Goal: Find specific page/section: Locate a particular part of the current website

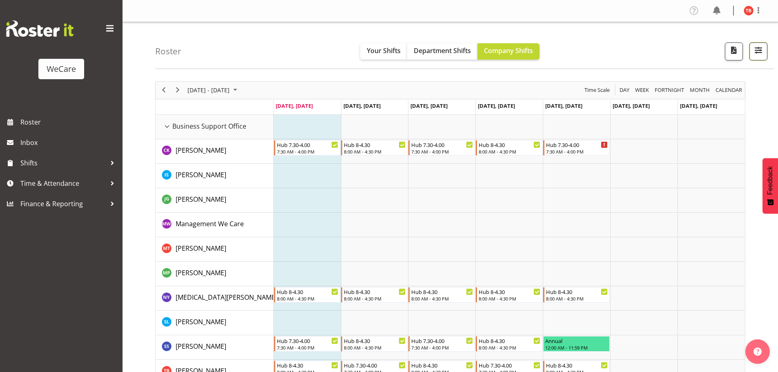
click at [755, 49] on span "button" at bounding box center [758, 50] width 11 height 11
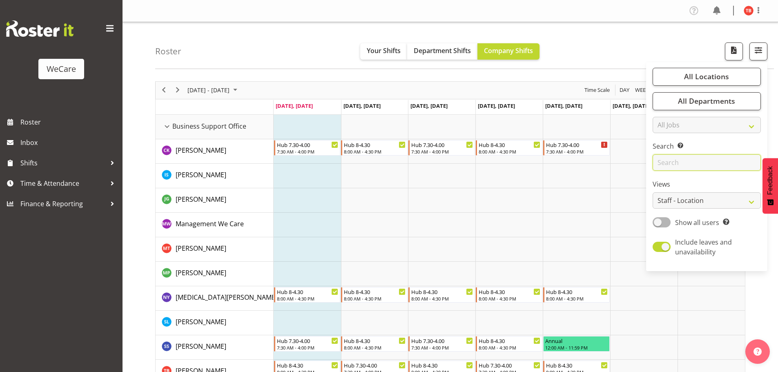
click at [695, 167] on input "text" at bounding box center [706, 162] width 108 height 16
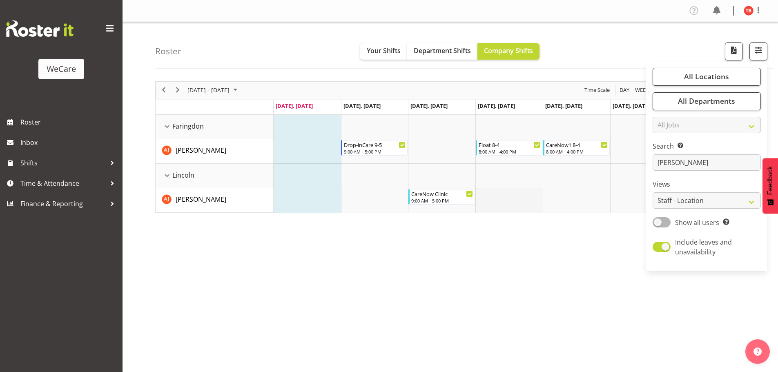
drag, startPoint x: 527, startPoint y: 182, endPoint x: 510, endPoint y: 189, distance: 18.3
click at [527, 182] on td "Timeline Week of October 6, 2025" at bounding box center [508, 176] width 67 height 24
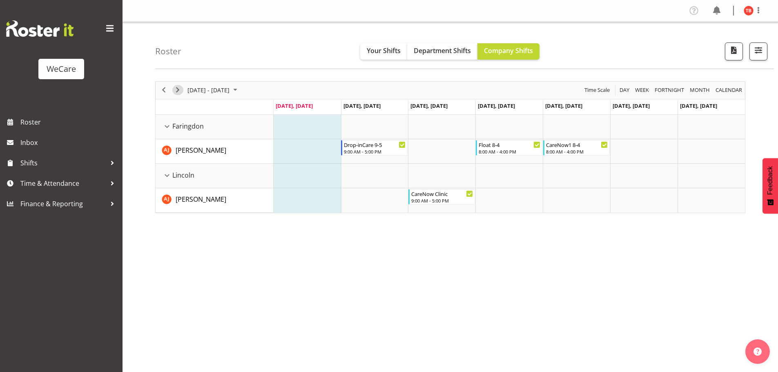
click at [182, 89] on span "Next" at bounding box center [178, 90] width 10 height 10
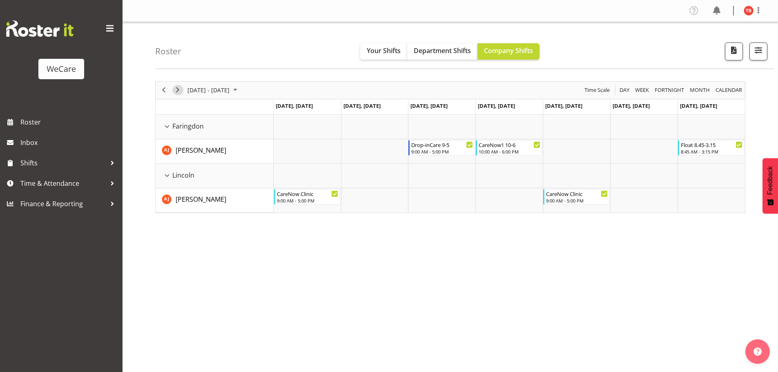
click at [177, 89] on span "Next" at bounding box center [178, 90] width 10 height 10
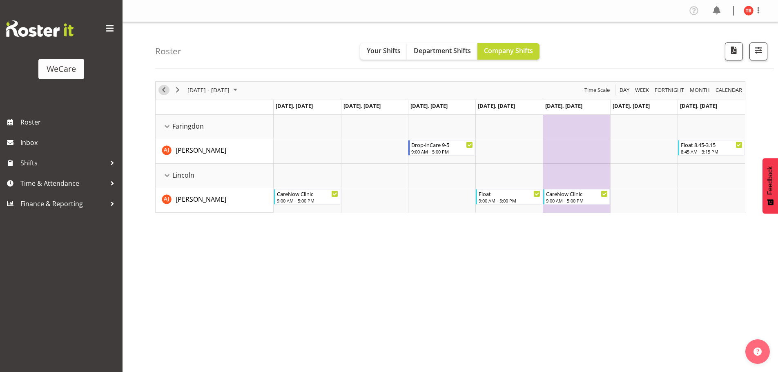
click at [168, 86] on span "Previous" at bounding box center [164, 90] width 10 height 10
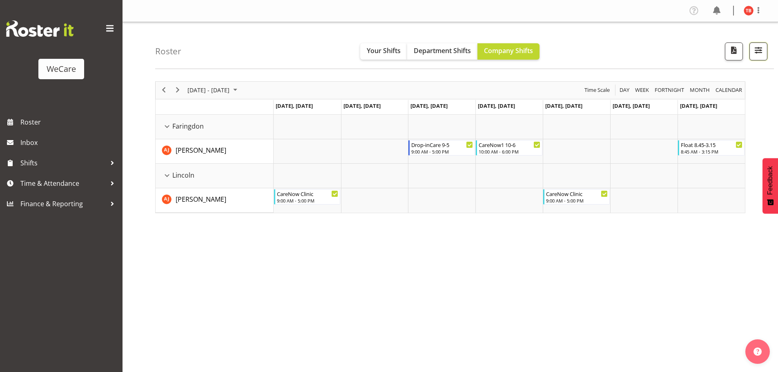
click at [764, 57] on button "button" at bounding box center [758, 51] width 18 height 18
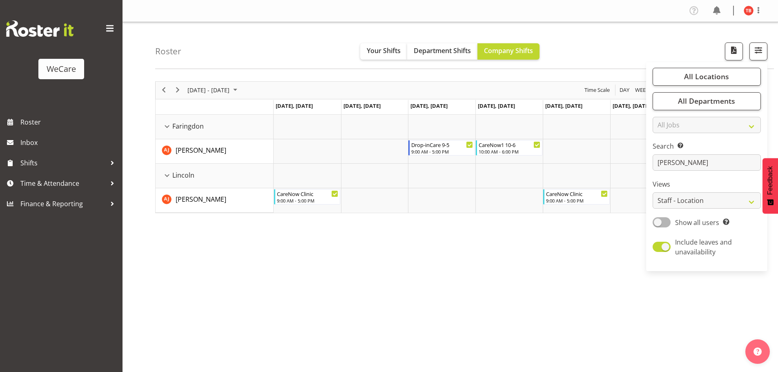
click at [296, 51] on div "Roster Your Shifts Department Shifts Company Shifts All Locations Clear Busines…" at bounding box center [464, 45] width 619 height 47
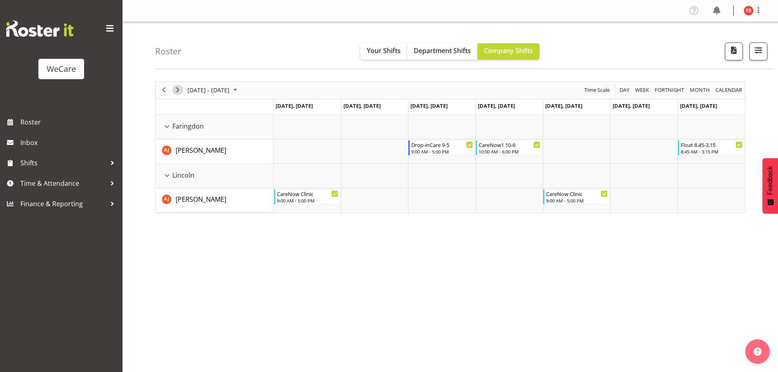
click at [174, 87] on span "Next" at bounding box center [178, 90] width 10 height 10
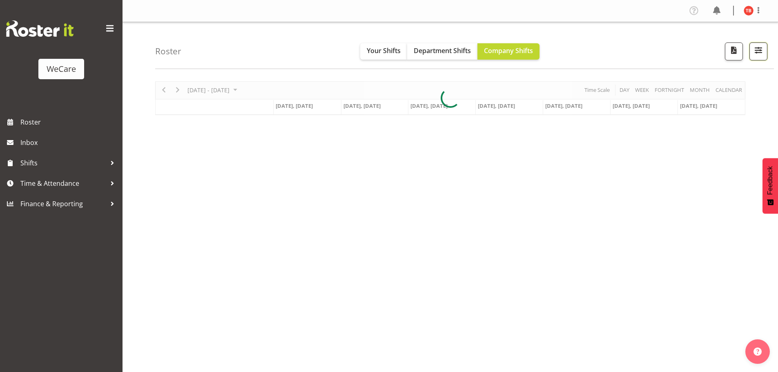
click at [758, 51] on span "button" at bounding box center [758, 50] width 11 height 11
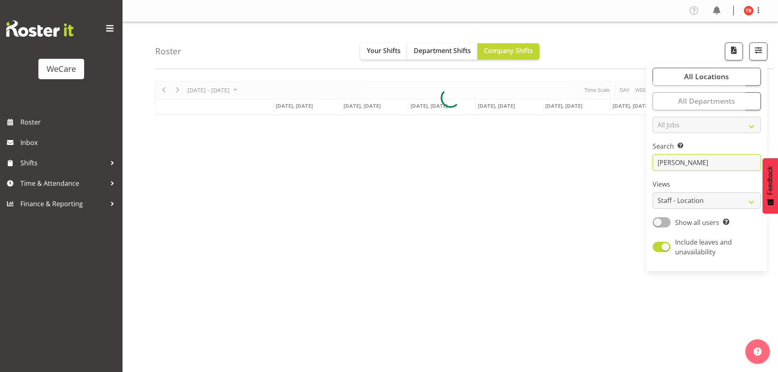
click at [694, 165] on input "[PERSON_NAME]" at bounding box center [706, 162] width 108 height 16
type input "a"
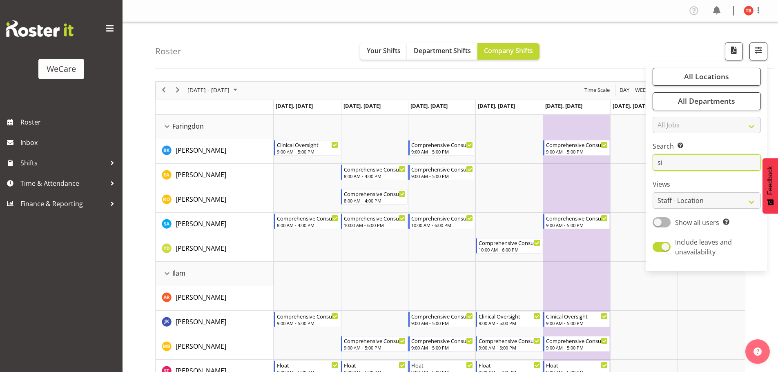
type input "s"
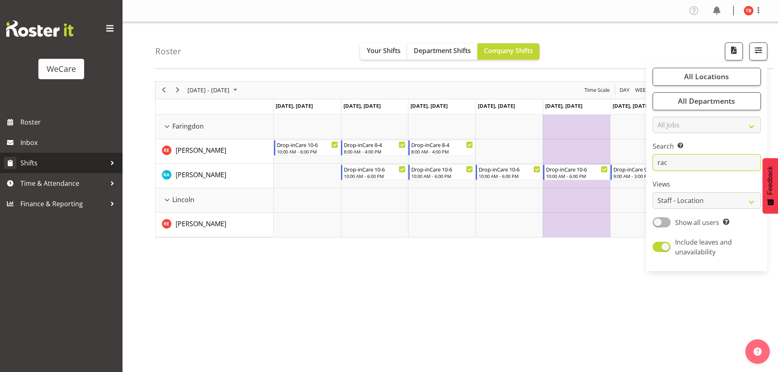
type input "rac"
